Goal: Check status: Check status

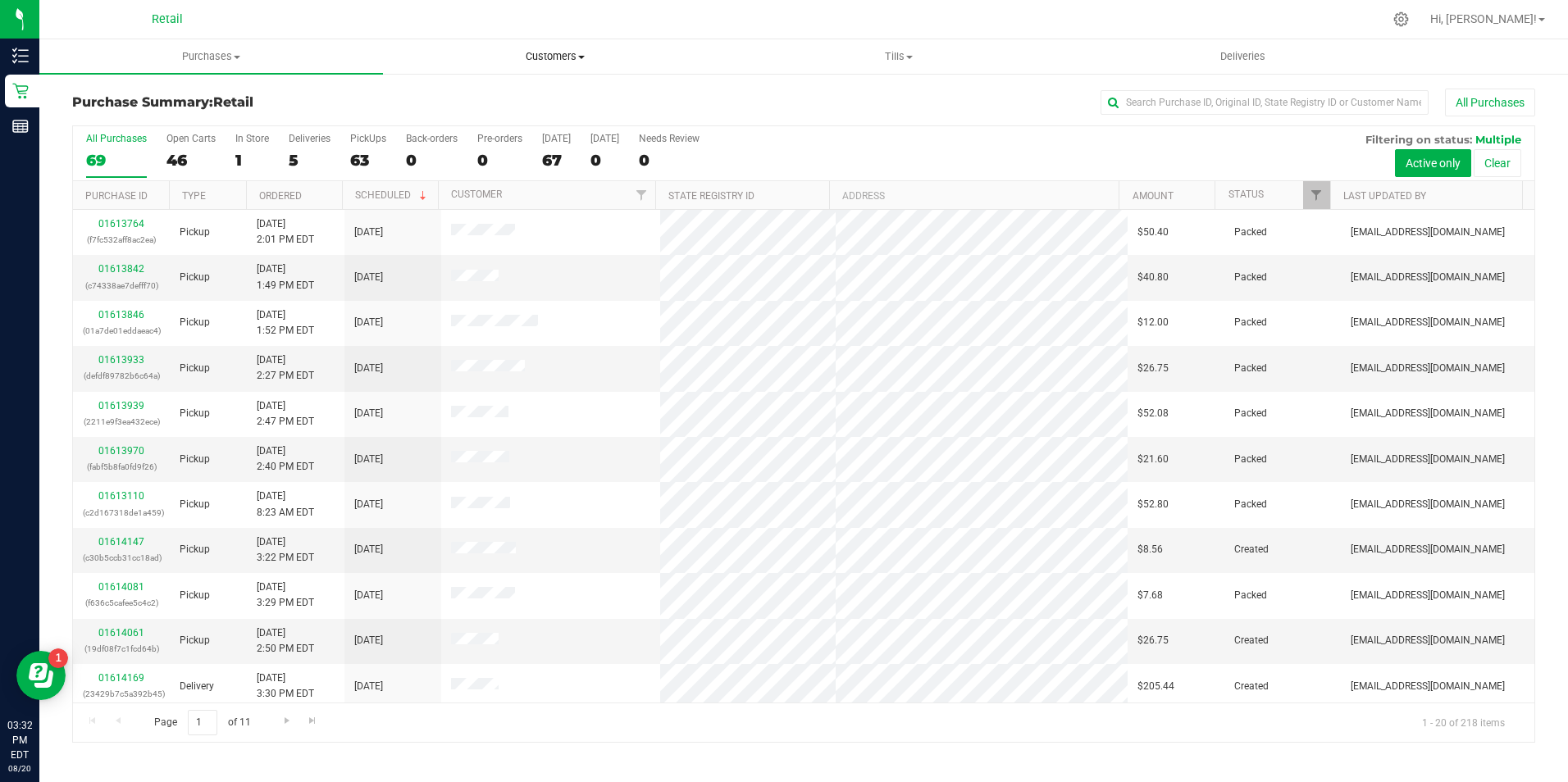
click at [562, 56] on span "Customers" at bounding box center [555, 56] width 342 height 15
click at [493, 99] on span "All customers" at bounding box center [442, 99] width 118 height 14
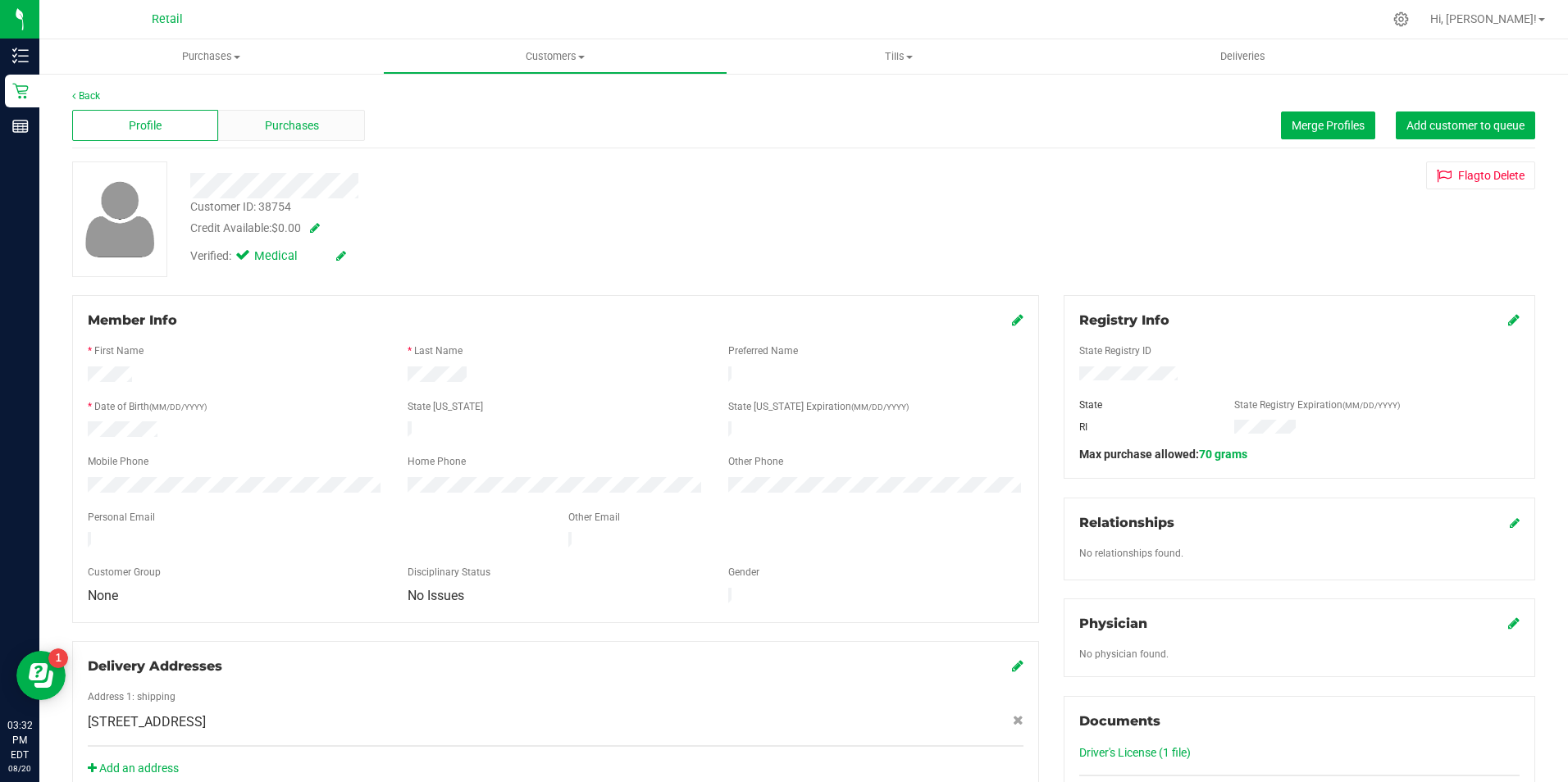
click at [267, 126] on span "Purchases" at bounding box center [292, 125] width 54 height 18
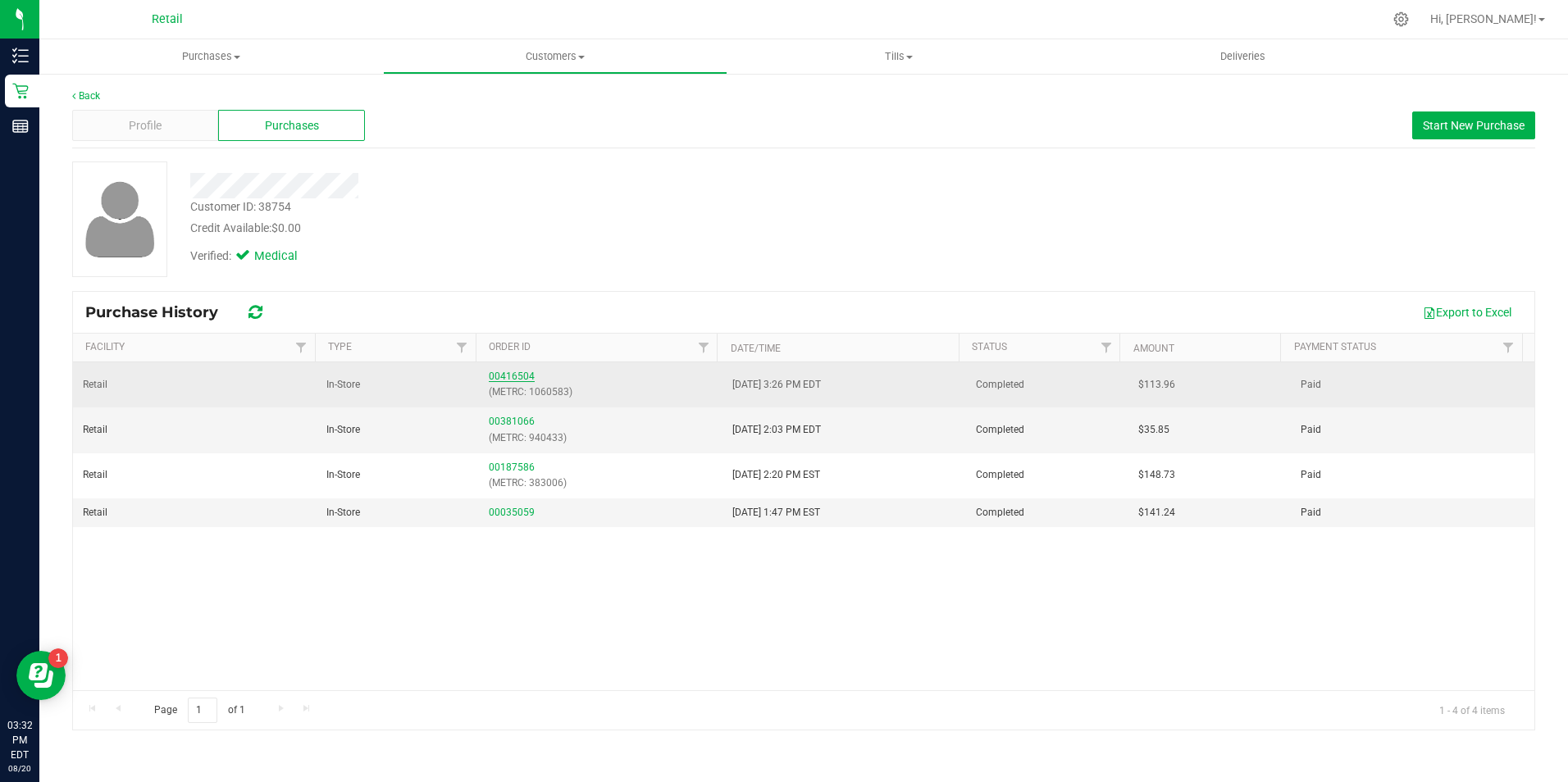
click at [506, 370] on link "00416504" at bounding box center [512, 376] width 46 height 11
